Goal: Navigation & Orientation: Go to known website

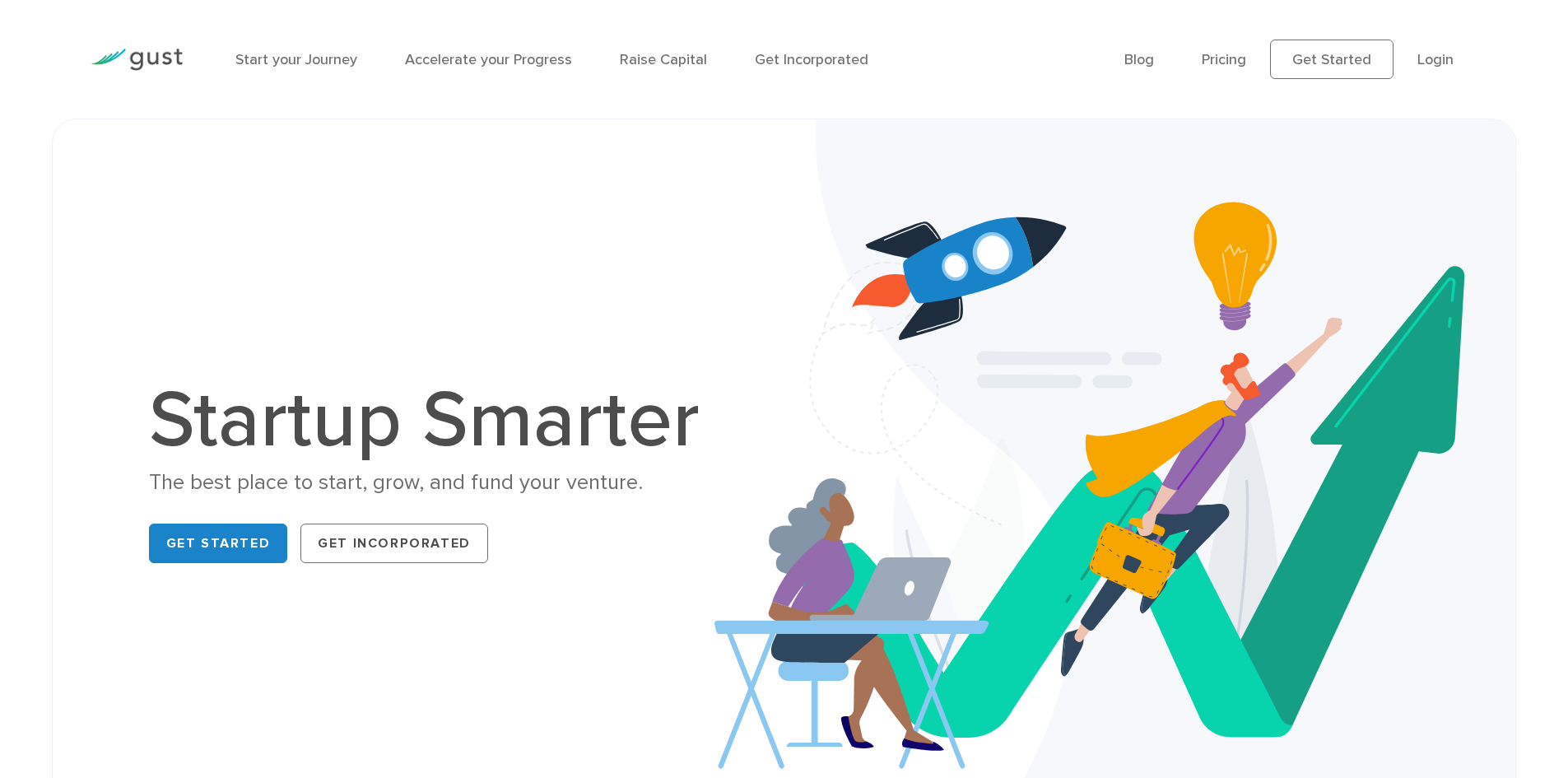
click at [1447, 51] on li "Login" at bounding box center [1435, 60] width 36 height 23
click at [1439, 65] on link "Login" at bounding box center [1435, 59] width 36 height 17
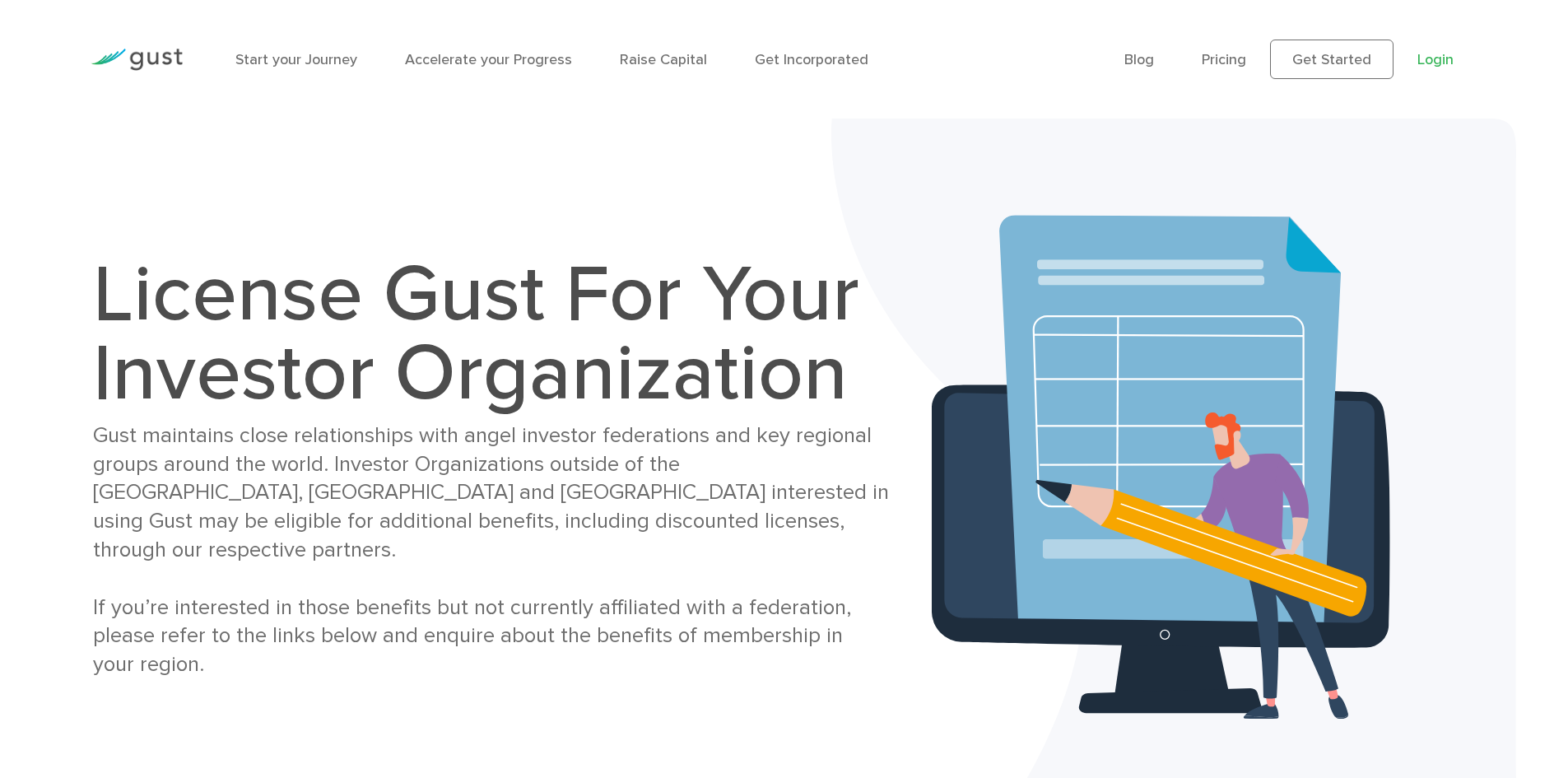
click at [1441, 63] on link "Login" at bounding box center [1435, 59] width 36 height 17
